Goal: Information Seeking & Learning: Learn about a topic

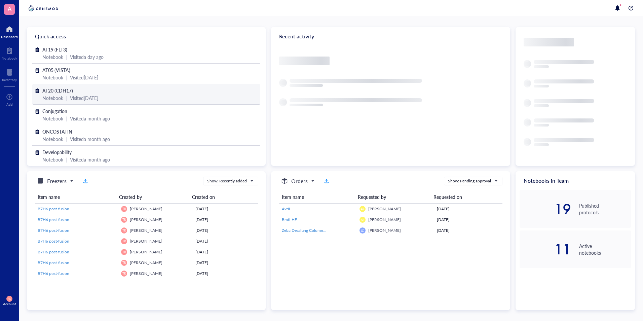
click at [53, 95] on div "Notebook" at bounding box center [52, 97] width 21 height 7
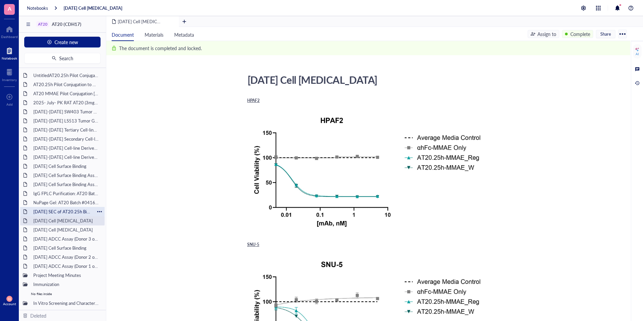
click at [58, 208] on div "[DATE] SEC of AT20.25h Biointron" at bounding box center [62, 211] width 64 height 9
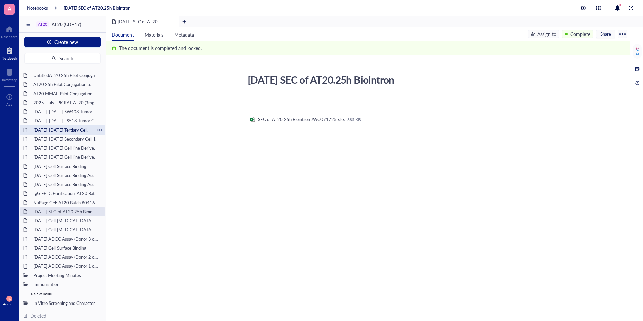
click at [61, 126] on div "[DATE]-[DATE] Tertiary Cell-line Derived Xenograft (CDX) Model SNU-16" at bounding box center [62, 129] width 64 height 9
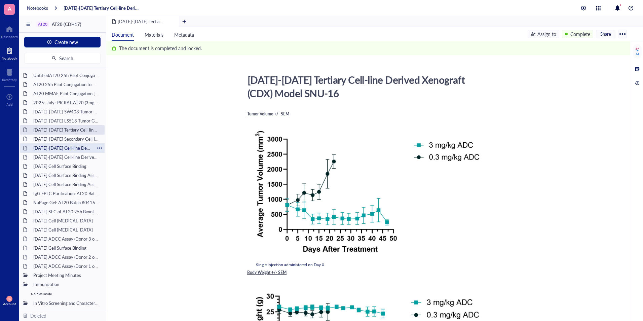
click at [71, 148] on div "[DATE]-[DATE] Cell-line Derived Xenograft (CDX) Model AsPC-1" at bounding box center [62, 147] width 64 height 9
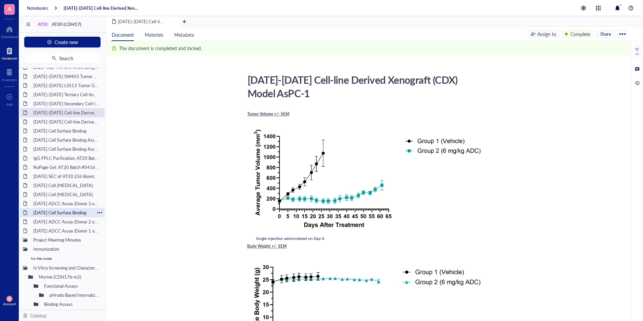
scroll to position [36, 0]
click at [67, 190] on div "[DATE] Cell [MEDICAL_DATA]" at bounding box center [62, 193] width 64 height 9
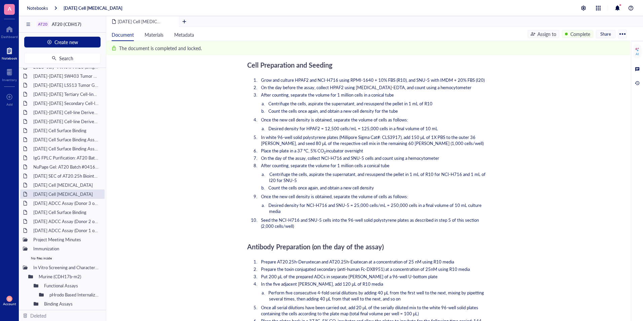
scroll to position [516, 0]
click at [309, 211] on li "Desired density for NCI-H716 and SNU-5 = 25,000 cells/mL = 250,000 cells in a f…" at bounding box center [377, 208] width 217 height 12
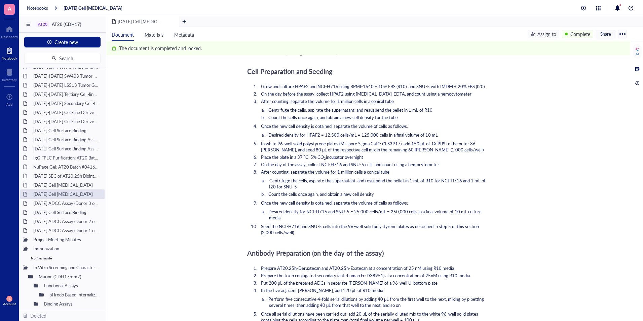
scroll to position [579, 0]
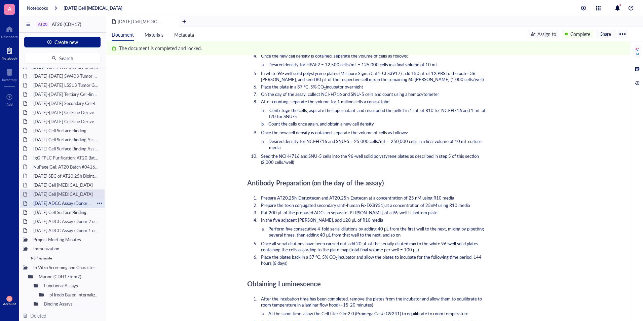
click at [62, 203] on div "[DATE] ADCC Assay (Donor 3 out of 3)" at bounding box center [62, 202] width 64 height 9
